Goal: Task Accomplishment & Management: Use online tool/utility

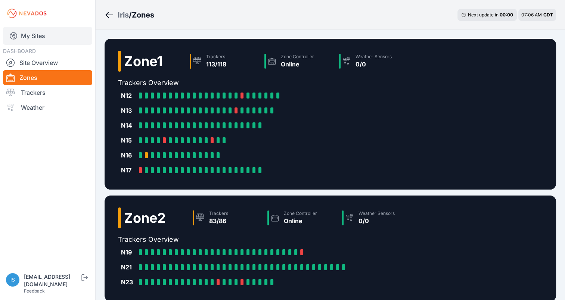
click at [38, 38] on link "My Sites" at bounding box center [47, 36] width 89 height 18
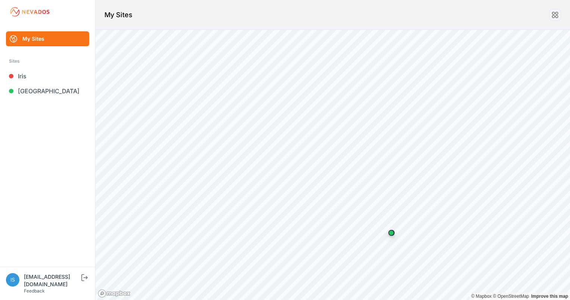
click at [9, 105] on ul "My Sites Sites Iris [GEOGRAPHIC_DATA]" at bounding box center [47, 149] width 77 height 236
click at [43, 91] on link "[GEOGRAPHIC_DATA]" at bounding box center [47, 91] width 83 height 15
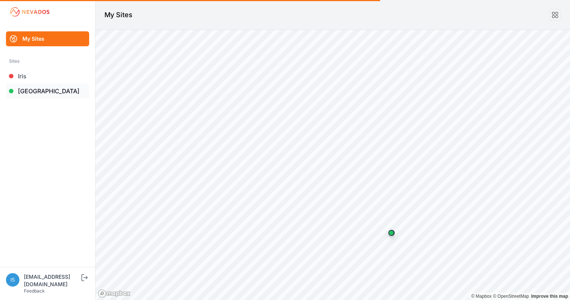
click at [34, 90] on link "[GEOGRAPHIC_DATA]" at bounding box center [47, 91] width 83 height 15
click at [20, 90] on link "Sunlight Road" at bounding box center [47, 91] width 83 height 15
click at [27, 90] on link "[GEOGRAPHIC_DATA]" at bounding box center [47, 91] width 83 height 15
click at [28, 91] on link "[GEOGRAPHIC_DATA]" at bounding box center [47, 91] width 83 height 15
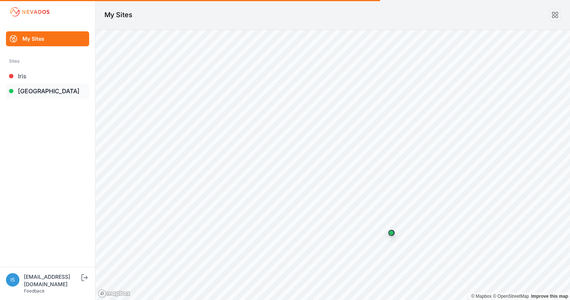
click at [34, 90] on link "[GEOGRAPHIC_DATA]" at bounding box center [47, 91] width 83 height 15
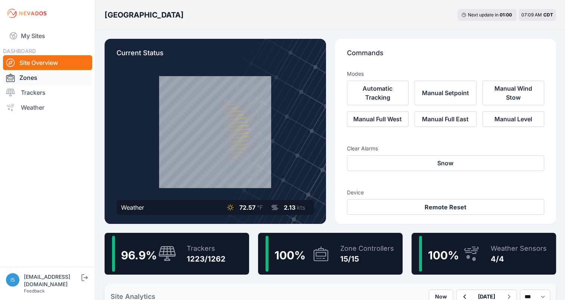
click at [30, 78] on link "Zones" at bounding box center [47, 77] width 89 height 15
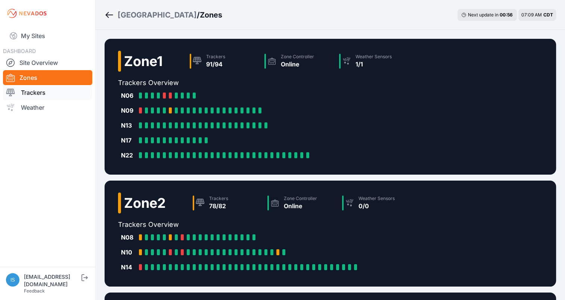
click at [31, 93] on link "Trackers" at bounding box center [47, 92] width 89 height 15
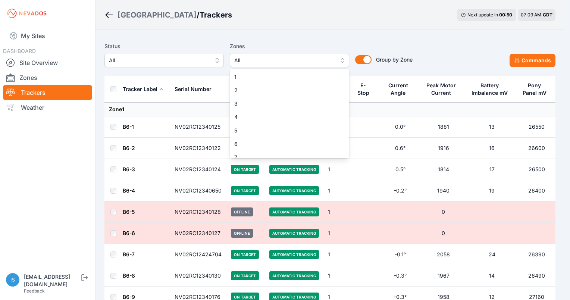
click at [345, 63] on button "All" at bounding box center [289, 60] width 119 height 13
click at [318, 142] on span "6" at bounding box center [285, 143] width 102 height 7
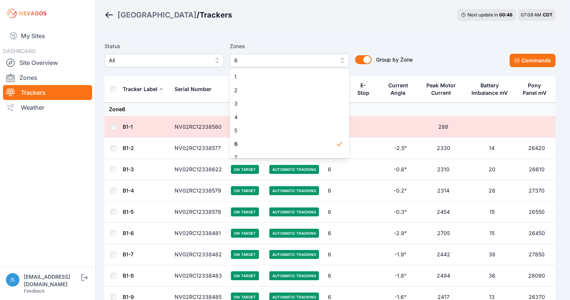
click at [133, 74] on div "Status All Zones 6 1 2 3 4 5 6 7 8 9 10 11 12 13 14 15 Group by Zone Group by Z…" at bounding box center [330, 57] width 451 height 37
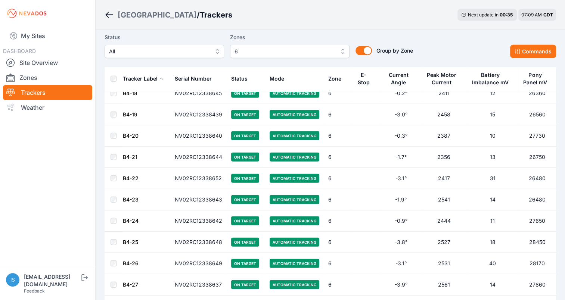
scroll to position [1906, 0]
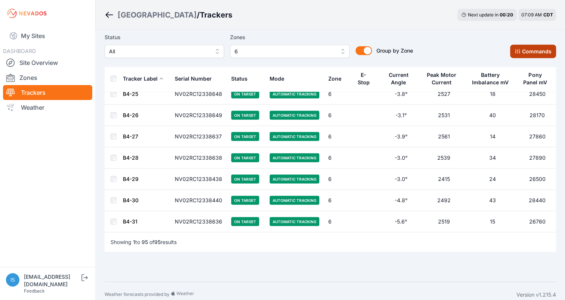
click at [531, 51] on button "Commands" at bounding box center [533, 51] width 46 height 13
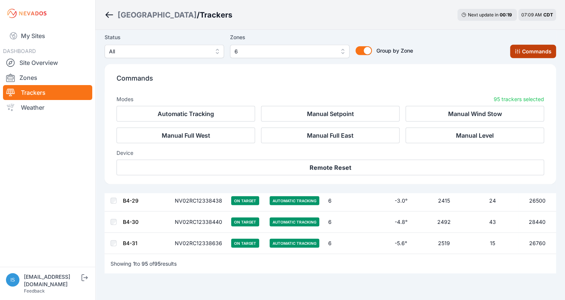
scroll to position [2031, 0]
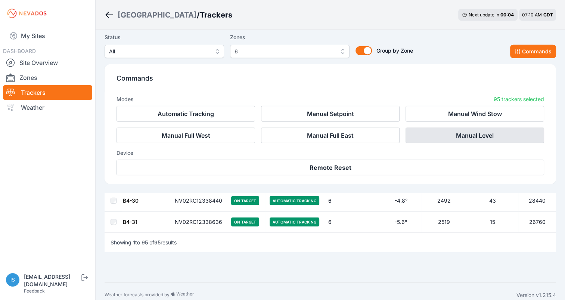
click at [472, 134] on button "Manual Level" at bounding box center [474, 136] width 139 height 16
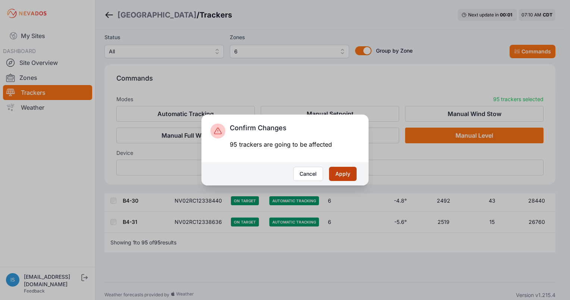
click at [338, 175] on button "Apply" at bounding box center [343, 174] width 28 height 14
